Goal: Check status

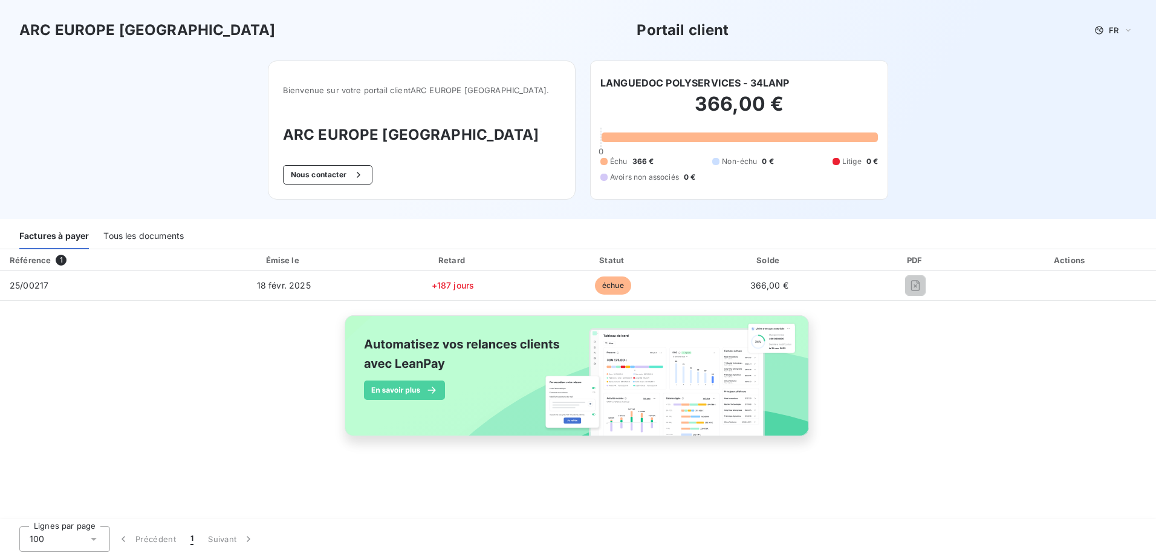
click at [779, 322] on img at bounding box center [578, 382] width 489 height 149
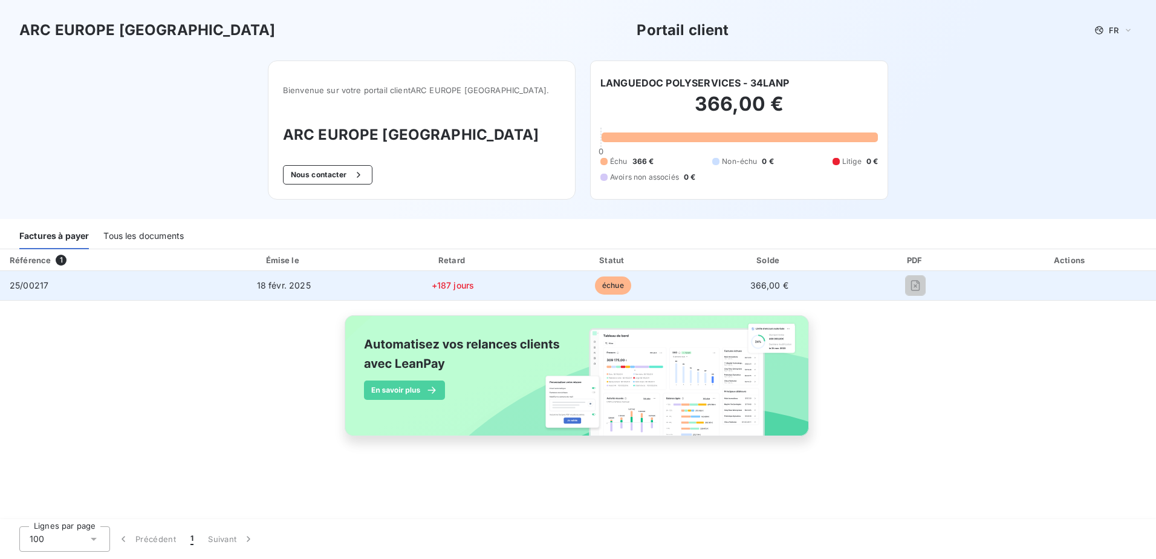
click at [620, 287] on span "échue" at bounding box center [613, 285] width 36 height 18
drag, startPoint x: 625, startPoint y: 282, endPoint x: 766, endPoint y: 284, distance: 141.5
click at [626, 282] on span "échue" at bounding box center [613, 285] width 36 height 18
click at [790, 284] on td "366,00 €" at bounding box center [770, 285] width 154 height 29
